Goal: Information Seeking & Learning: Learn about a topic

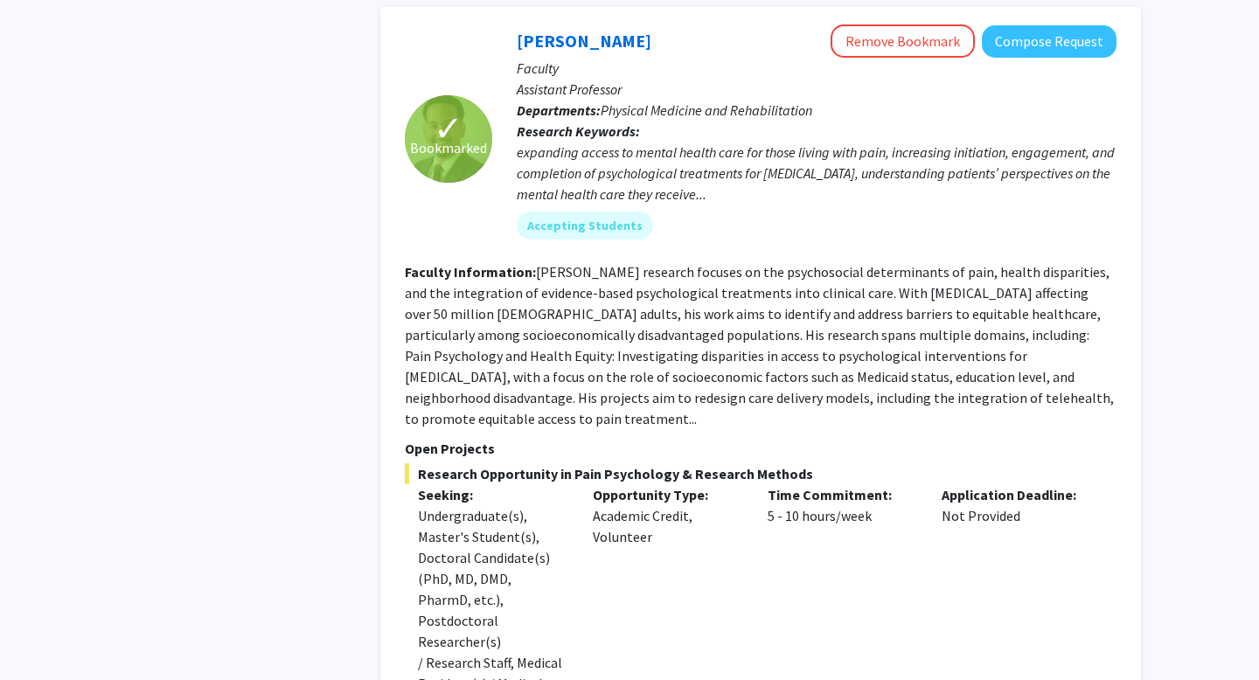
scroll to position [258, 0]
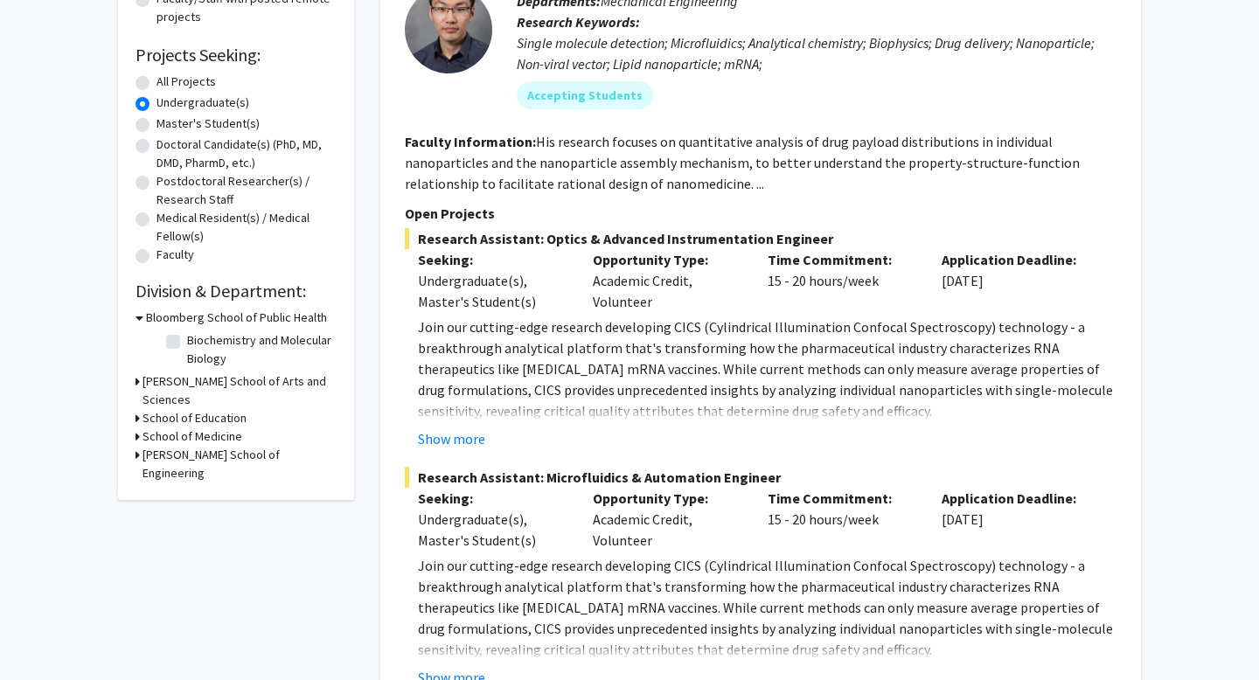
click at [187, 344] on label "Biochemistry and Molecular Biology" at bounding box center [259, 349] width 145 height 37
click at [187, 343] on input "Biochemistry and Molecular Biology" at bounding box center [192, 336] width 11 height 11
checkbox input "true"
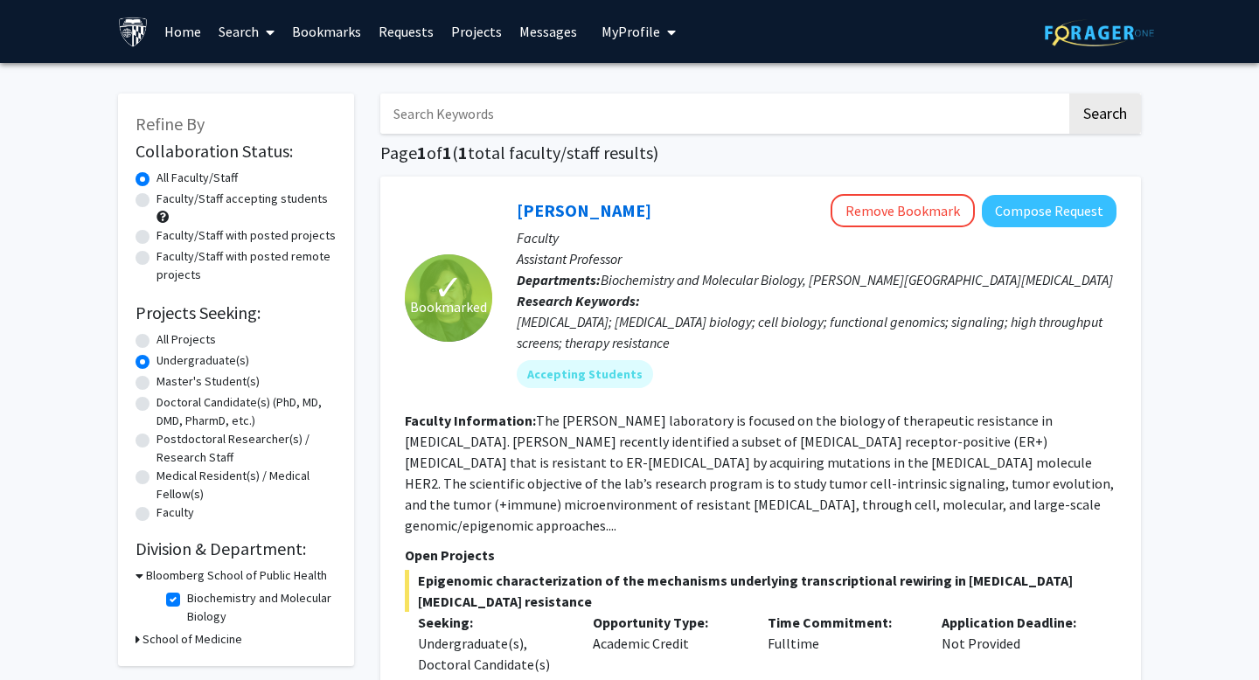
click at [653, 94] on input "Search Keywords" at bounding box center [723, 114] width 686 height 40
type input "genetics"
click at [1069, 94] on button "Search" at bounding box center [1105, 114] width 72 height 40
radio input "true"
checkbox input "false"
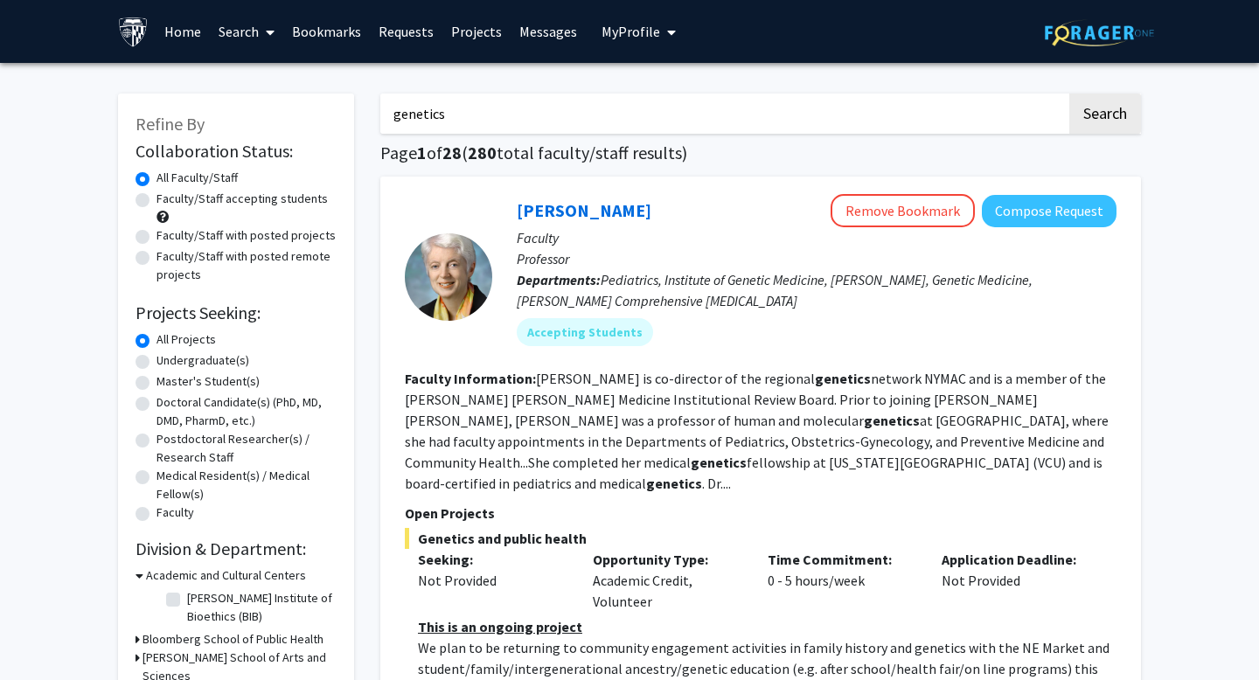
drag, startPoint x: 532, startPoint y: 129, endPoint x: 214, endPoint y: 115, distance: 318.5
click at [202, 360] on label "Undergraduate(s)" at bounding box center [203, 360] width 93 height 18
click at [168, 360] on input "Undergraduate(s)" at bounding box center [162, 356] width 11 height 11
radio input "true"
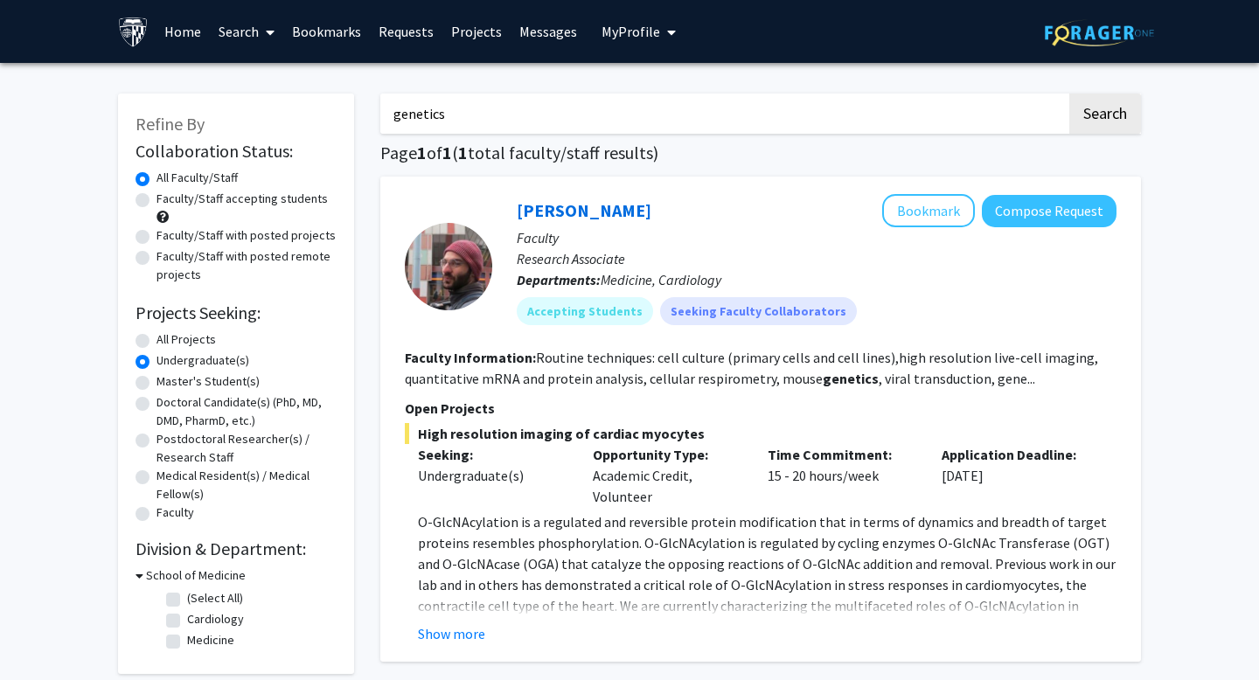
drag, startPoint x: 461, startPoint y: 111, endPoint x: 297, endPoint y: 86, distance: 165.5
click at [297, 111] on div "Refine By Collaboration Status: Collaboration Status All Faculty/Staff Collabor…" at bounding box center [629, 419] width 1049 height 687
click at [1130, 116] on button "Search" at bounding box center [1105, 114] width 72 height 40
radio input "true"
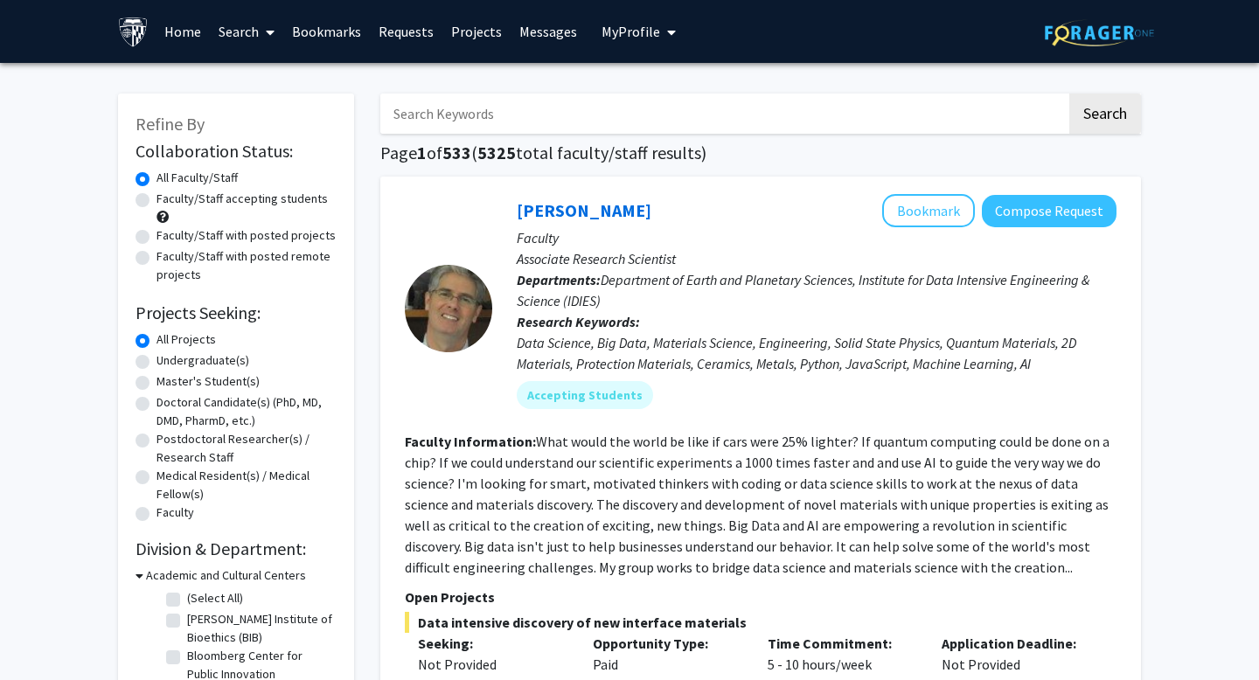
click at [188, 357] on label "Undergraduate(s)" at bounding box center [203, 360] width 93 height 18
click at [168, 357] on input "Undergraduate(s)" at bounding box center [162, 356] width 11 height 11
radio input "true"
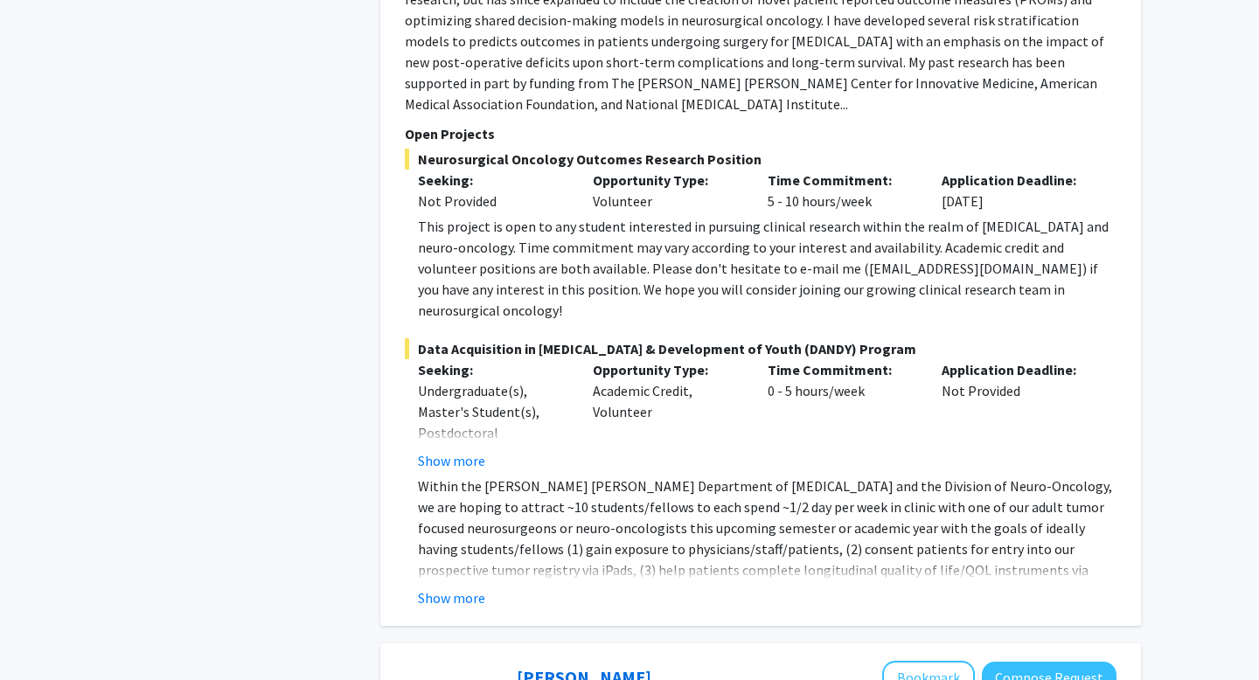
scroll to position [3653, 0]
click at [454, 586] on button "Show more" at bounding box center [451, 596] width 67 height 21
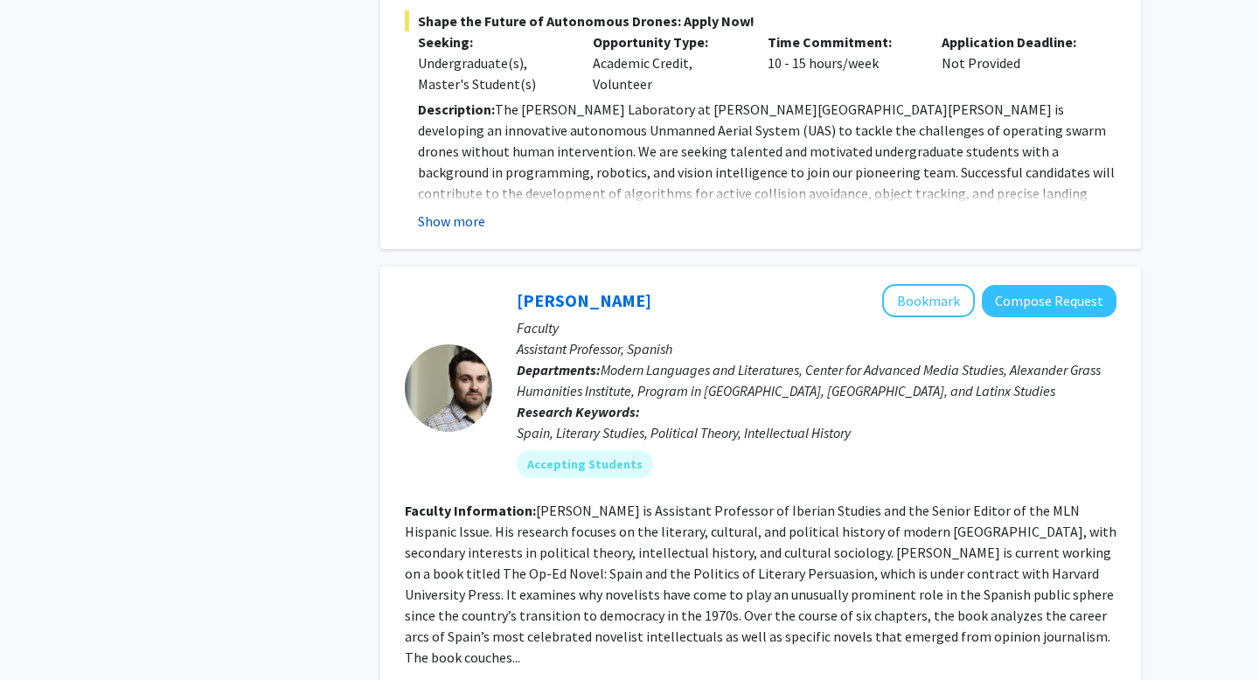
scroll to position [5195, 0]
